Goal: Find specific page/section: Find specific page/section

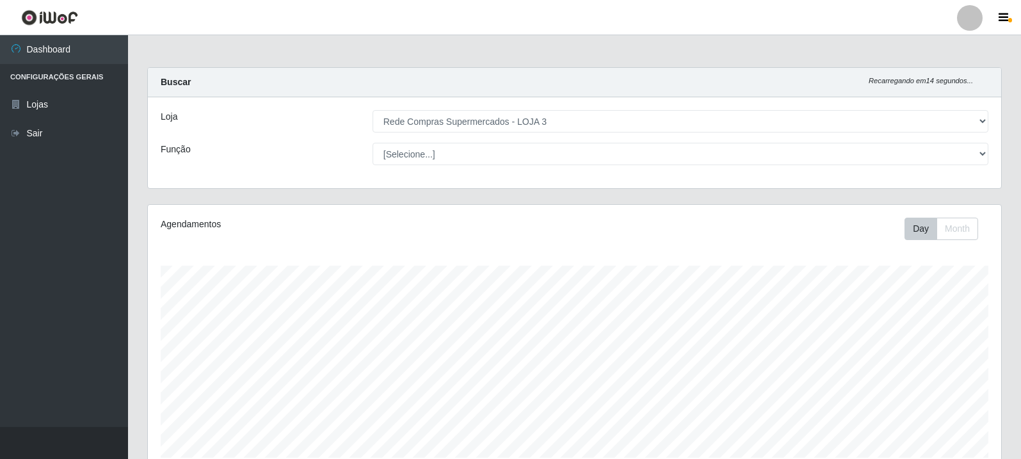
select select "162"
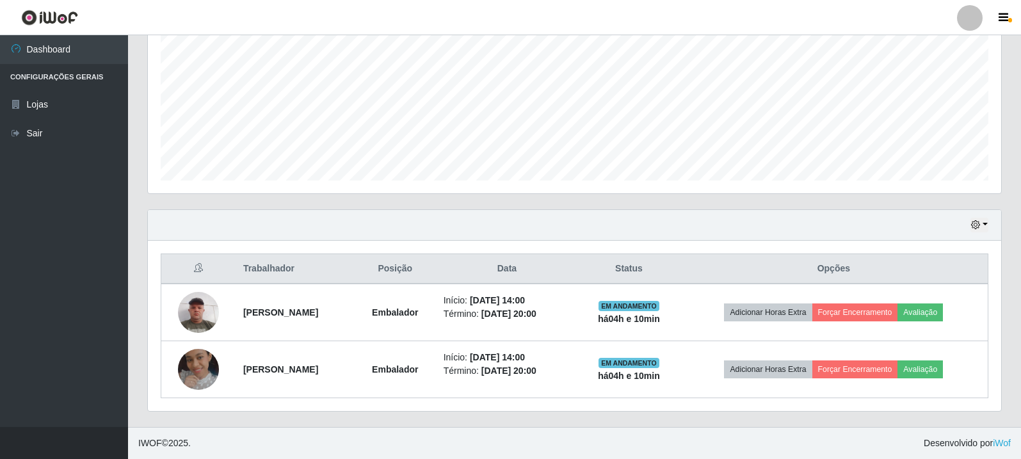
scroll to position [266, 854]
drag, startPoint x: 162, startPoint y: 444, endPoint x: 171, endPoint y: 444, distance: 9.0
click at [171, 444] on span "IWOF © 2025 ." at bounding box center [164, 443] width 53 height 13
click at [195, 441] on footer "IWOF © 2025 . Desenvolvido por iWof" at bounding box center [574, 443] width 893 height 32
click at [134, 443] on footer "IWOF © 2025 . Desenvolvido por iWof" at bounding box center [574, 443] width 893 height 32
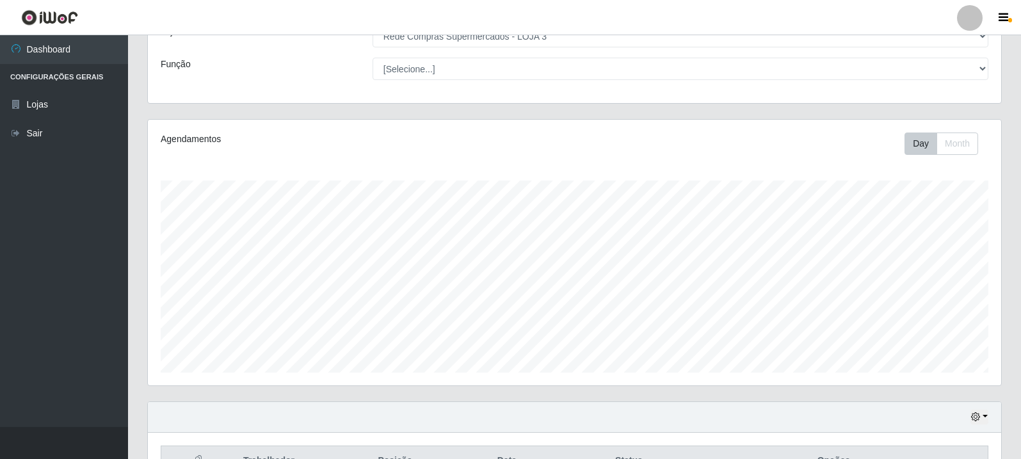
scroll to position [0, 0]
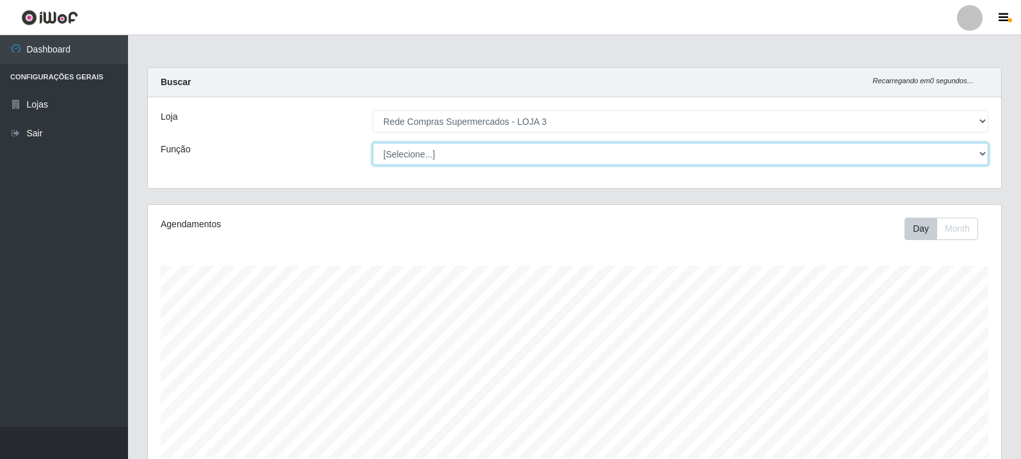
click at [576, 152] on select "[Selecione...] ASG ASG + ASG ++ Balconista Balconista + Balconista ++ Embalador…" at bounding box center [681, 154] width 616 height 22
click at [569, 143] on select "[Selecione...] ASG ASG + ASG ++ Balconista Balconista + Balconista ++ Embalador…" at bounding box center [681, 154] width 616 height 22
click at [766, 156] on select "[Selecione...] ASG ASG + ASG ++ Balconista Balconista + Balconista ++ Embalador…" at bounding box center [681, 154] width 616 height 22
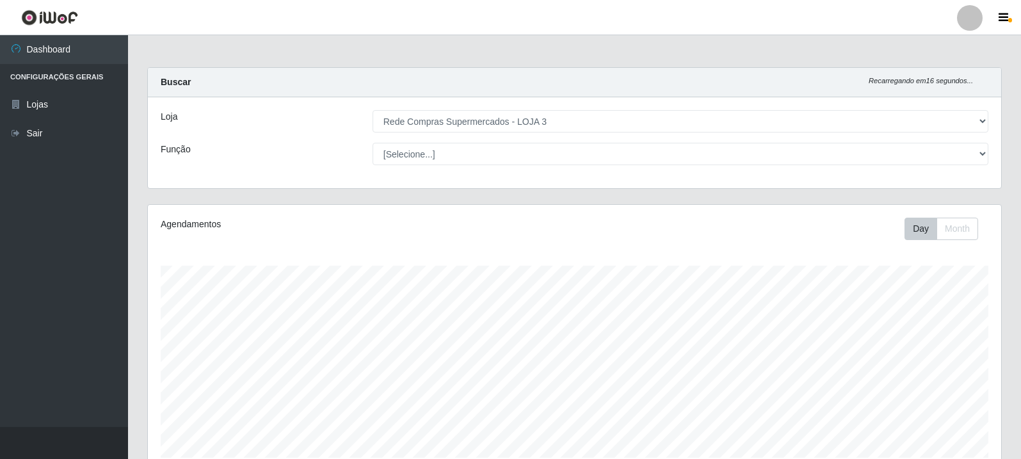
click at [343, 171] on div "Loja [Selecione...] Rede Compras Supermercados - LOJA 3 Função [Selecione...] A…" at bounding box center [575, 142] width 854 height 91
click at [417, 74] on div "Buscar Recarregando em 3 segundos..." at bounding box center [575, 82] width 854 height 29
